Goal: Information Seeking & Learning: Learn about a topic

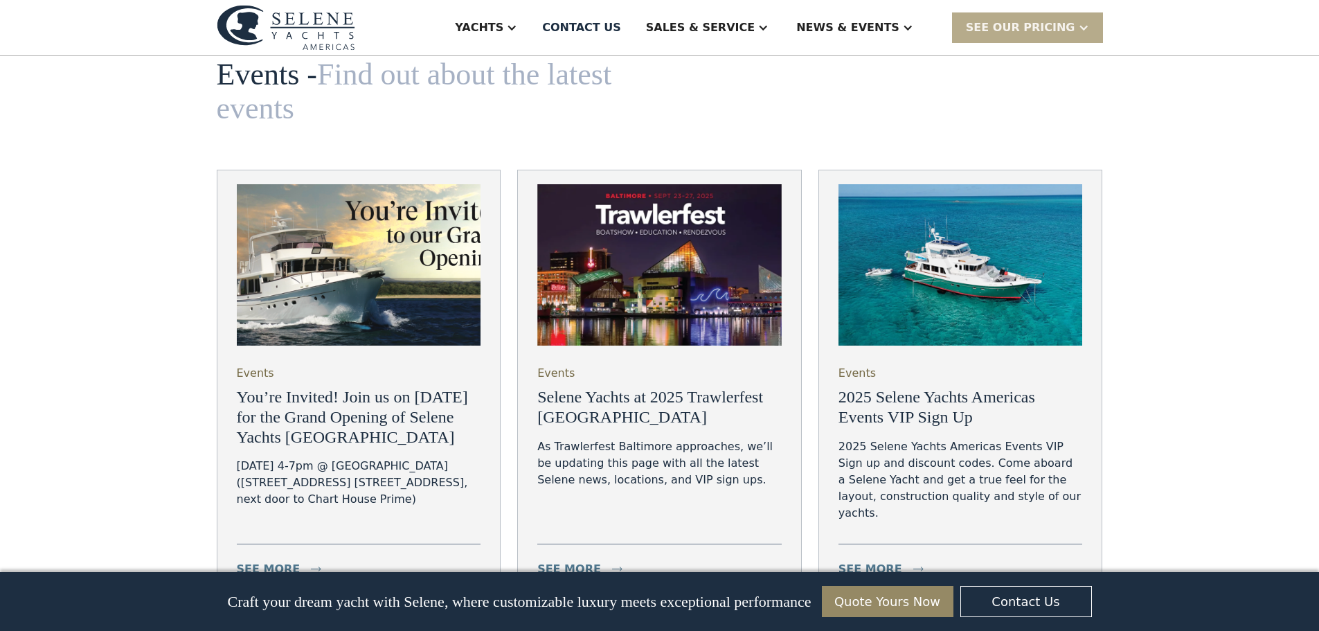
scroll to position [4513, 0]
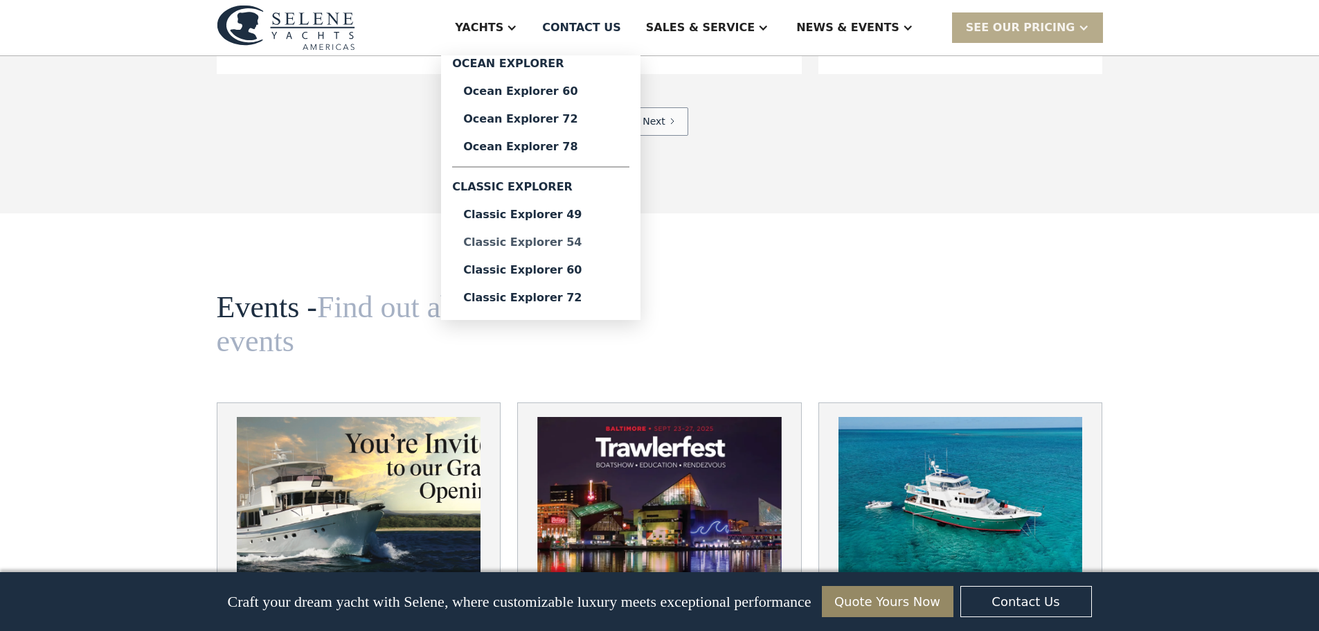
click at [618, 238] on div "Classic Explorer 54" at bounding box center [540, 242] width 155 height 11
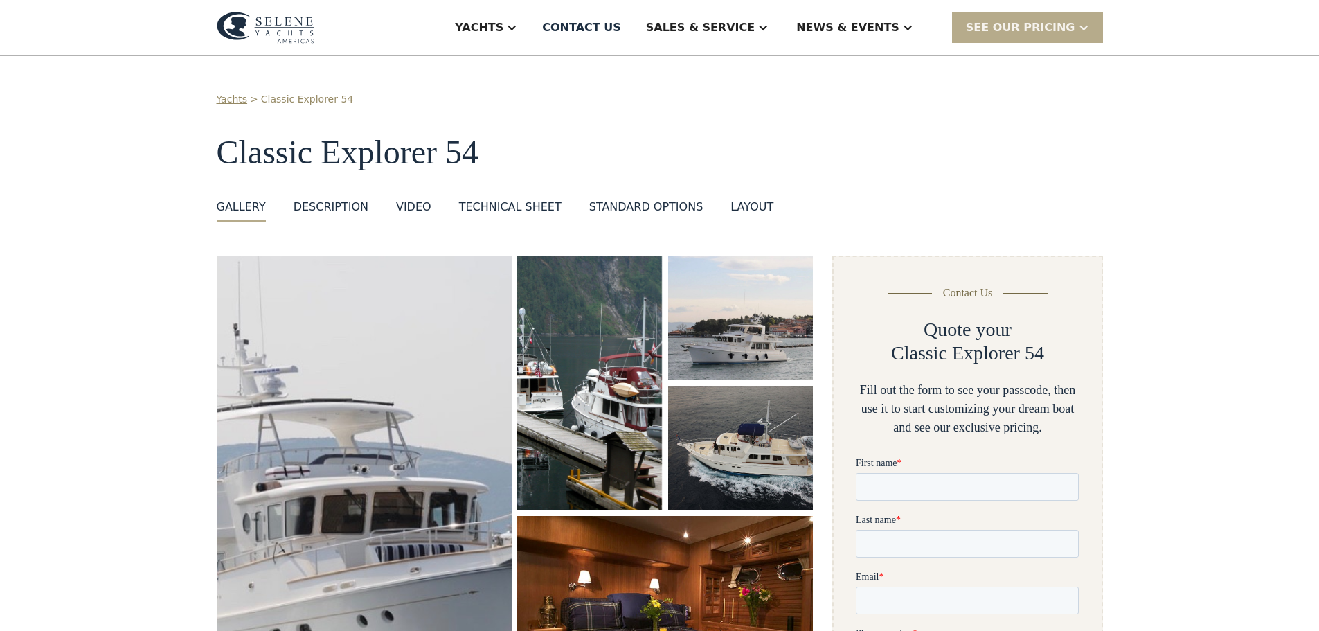
click at [511, 190] on div "Yachts > Classic Explorer 54 Classic Explorer 54 GALLERY GALLERY VIRTUAL TOUR D…" at bounding box center [660, 156] width 886 height 129
click at [510, 204] on div "Technical sheet" at bounding box center [510, 207] width 102 height 17
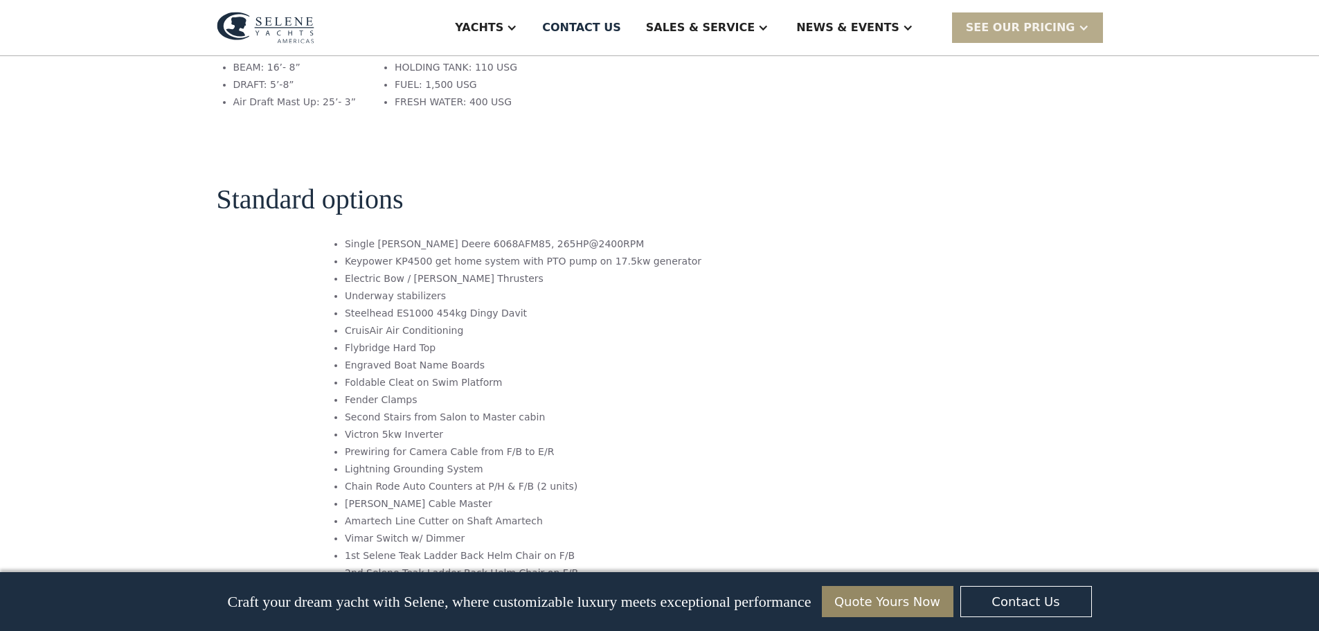
scroll to position [1969, 0]
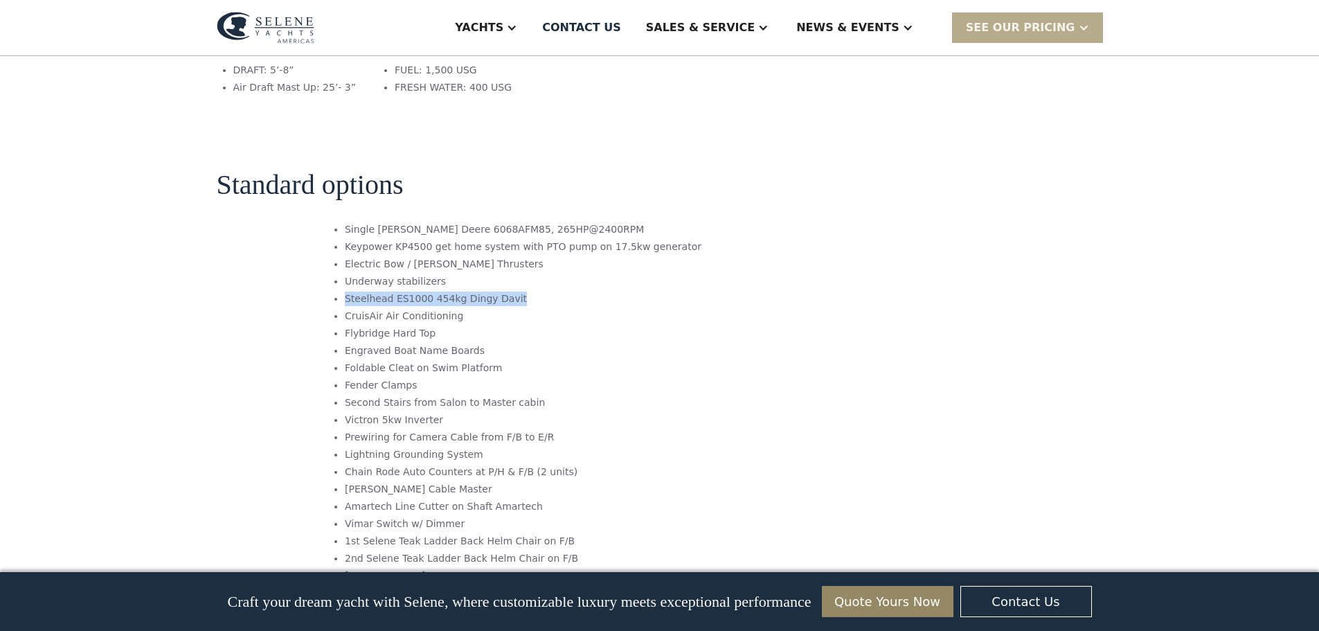
drag, startPoint x: 523, startPoint y: 177, endPoint x: 368, endPoint y: 177, distance: 154.4
click at [368, 291] on li "Steelhead ES1000 454kg Dingy Davit" at bounding box center [523, 298] width 357 height 15
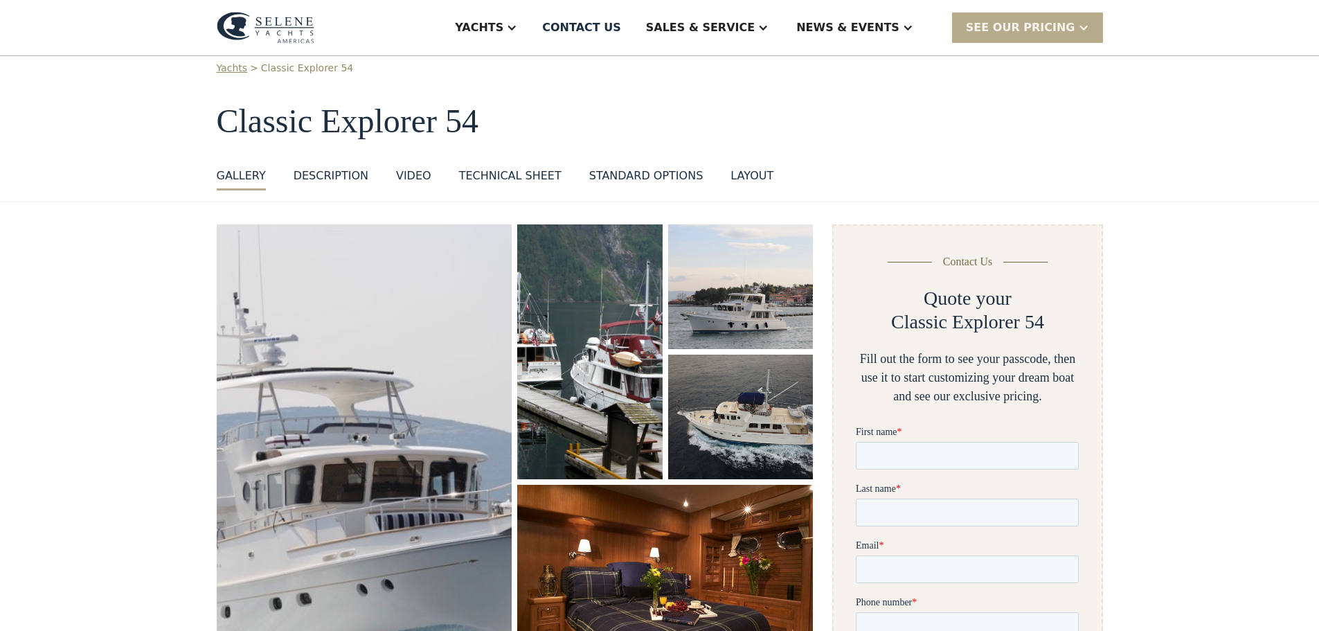
scroll to position [0, 0]
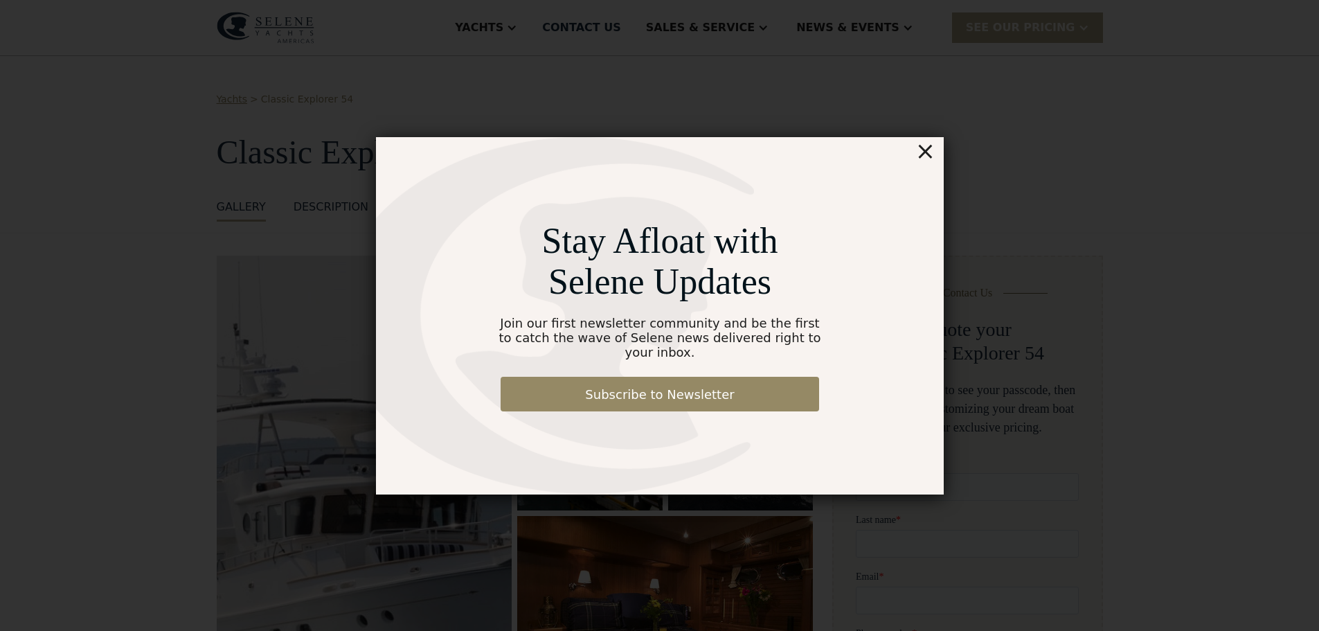
click at [926, 159] on div "×" at bounding box center [924, 151] width 20 height 28
